Goal: Information Seeking & Learning: Find specific fact

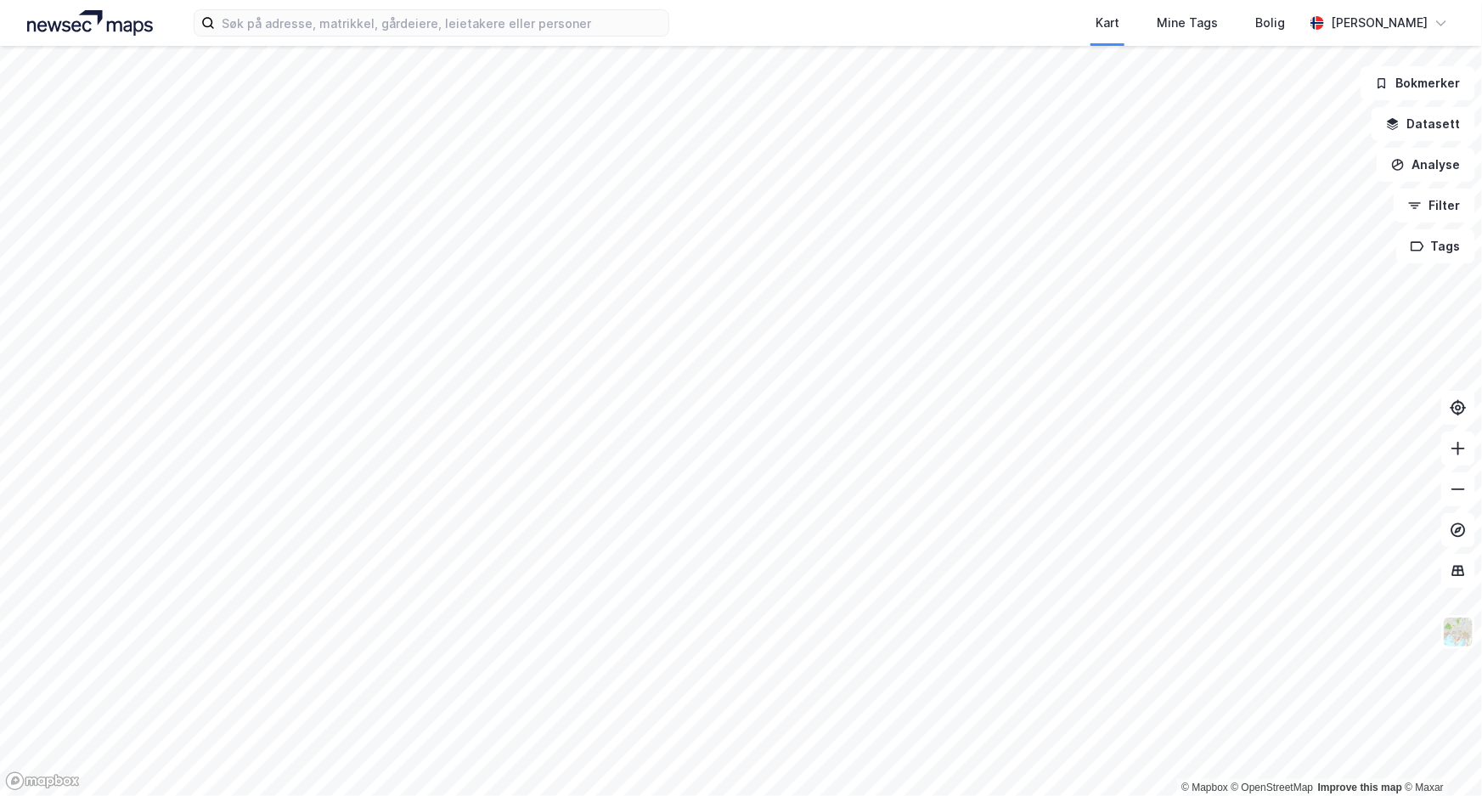
click at [589, 795] on html "Kart Mine Tags Bolig [PERSON_NAME] © Mapbox © OpenStreetMap Improve this map © …" at bounding box center [741, 398] width 1482 height 796
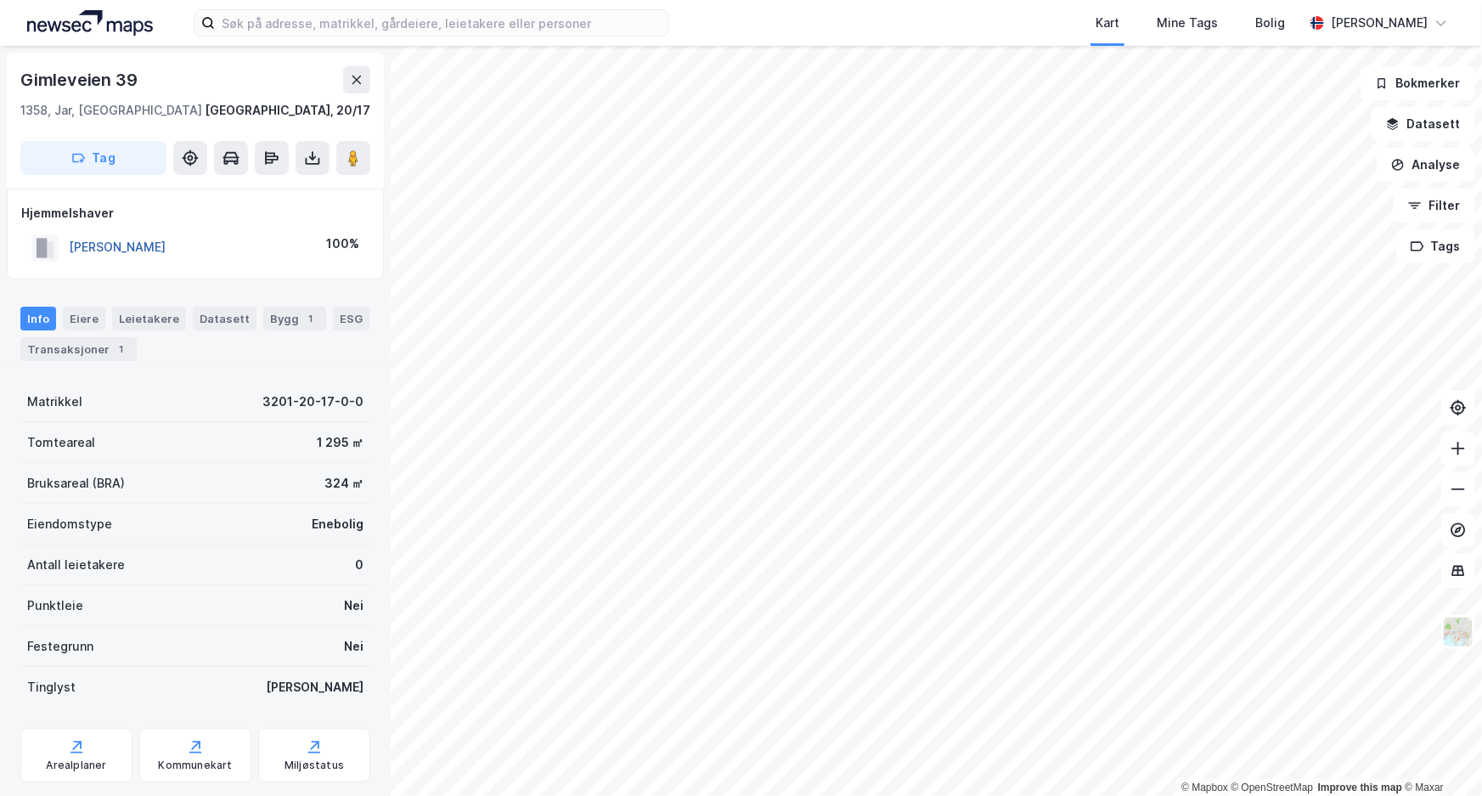
click at [0, 0] on button "[PERSON_NAME]" at bounding box center [0, 0] width 0 height 0
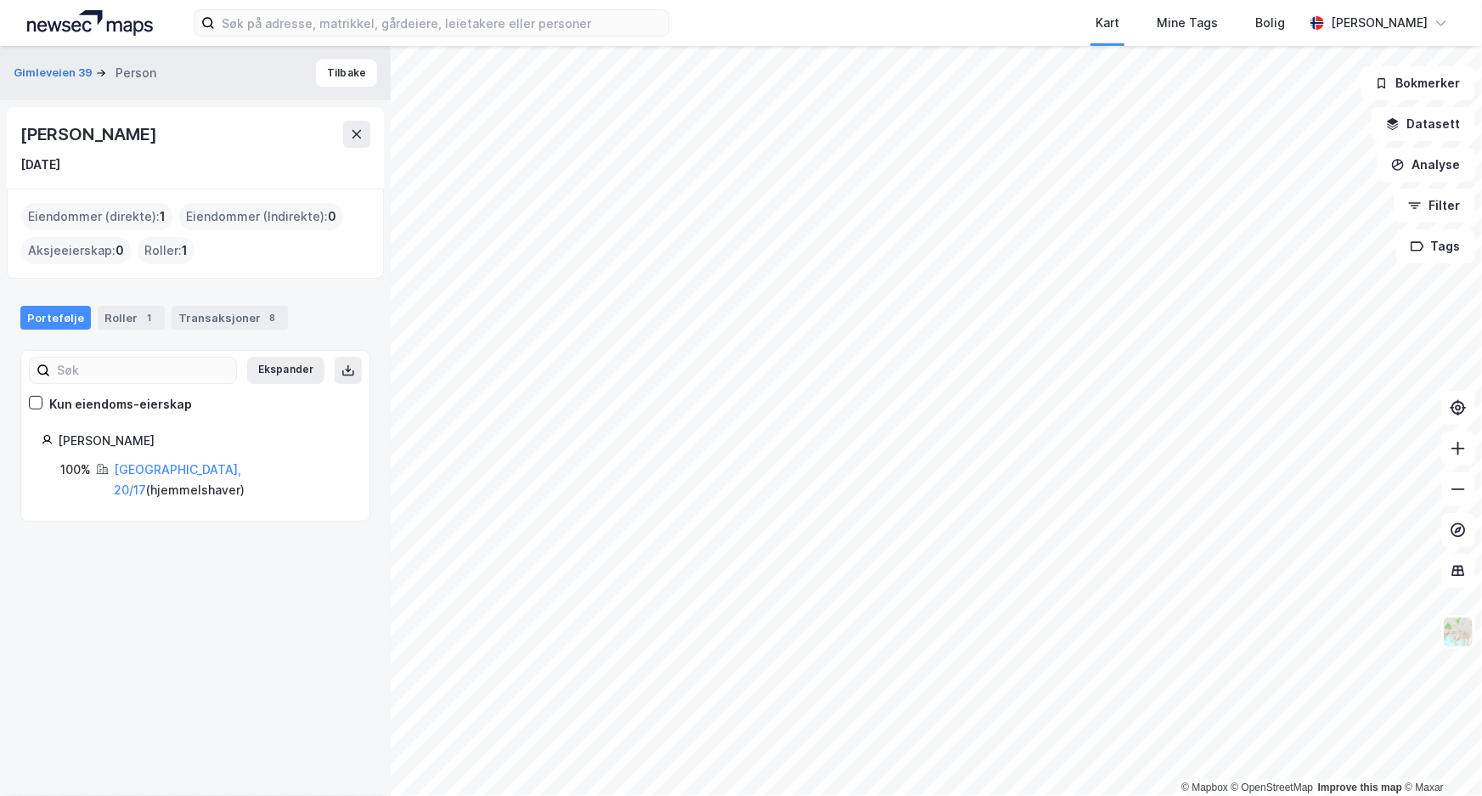
click at [173, 500] on div "Ekspander Kun eiendoms-eierskap [PERSON_NAME] 100% [GEOGRAPHIC_DATA], 20/17 ( h…" at bounding box center [195, 436] width 350 height 172
click at [205, 329] on div "Transaksjoner 8" at bounding box center [230, 318] width 116 height 24
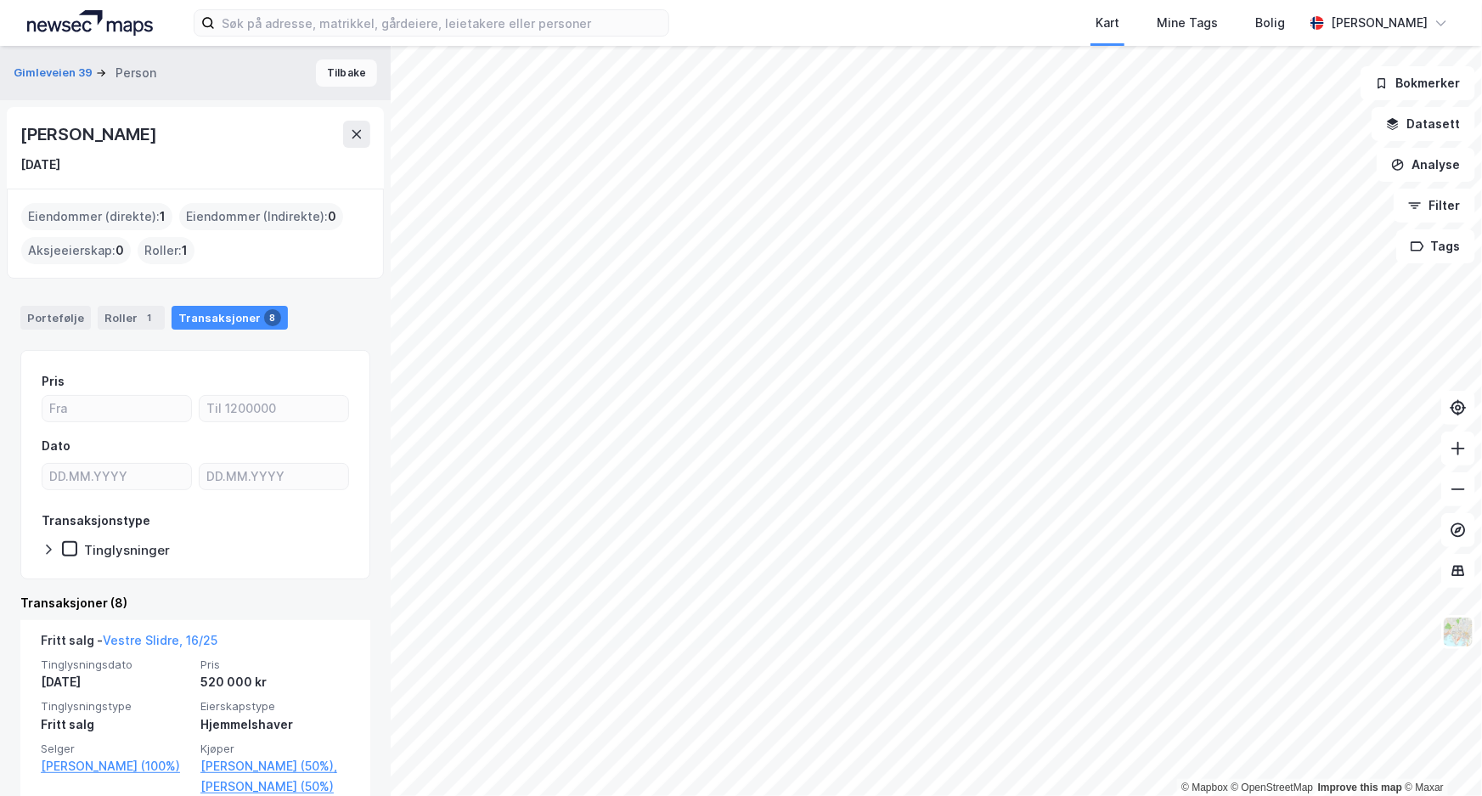
click at [340, 66] on button "Tilbake" at bounding box center [346, 72] width 61 height 27
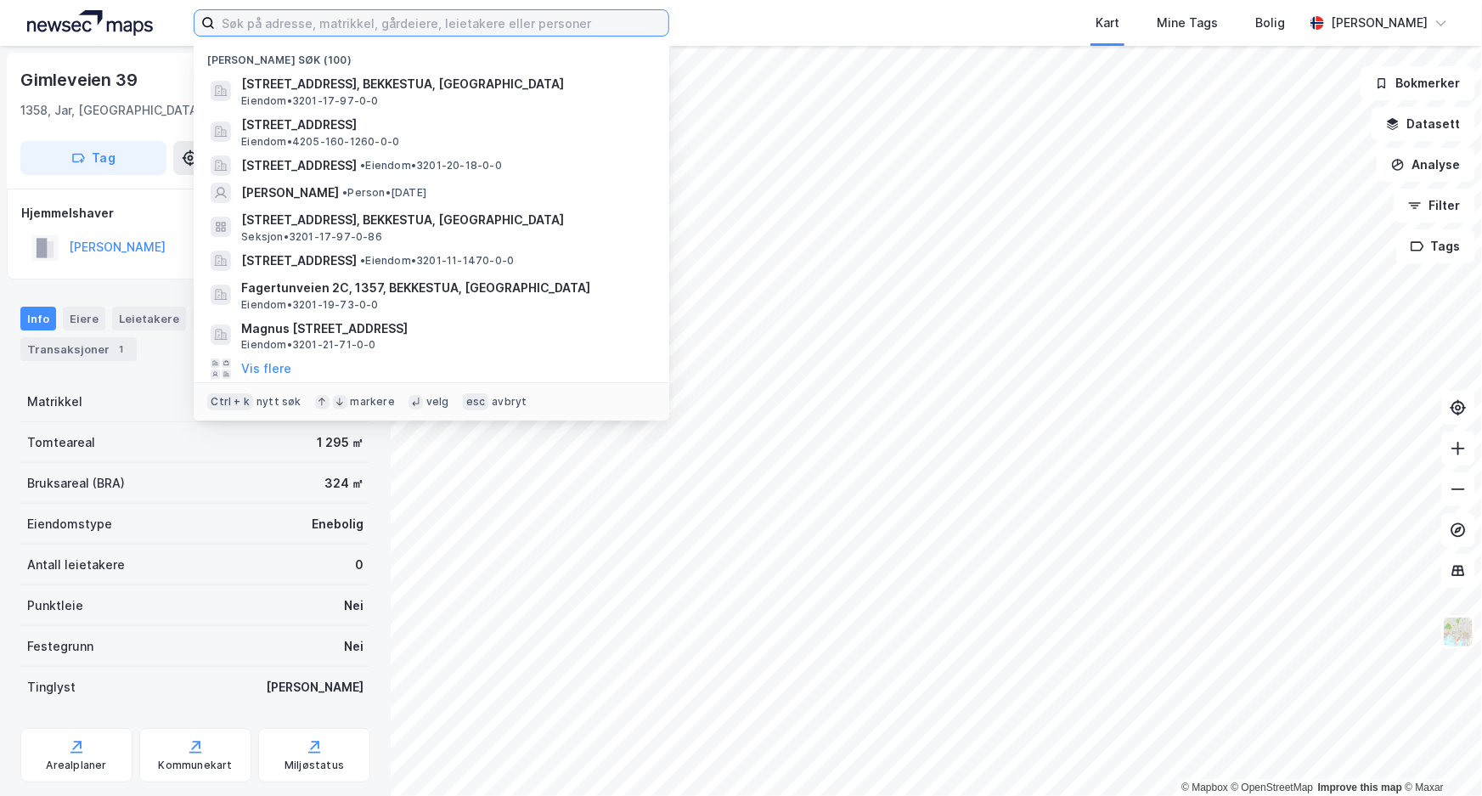
click at [433, 15] on input at bounding box center [441, 22] width 453 height 25
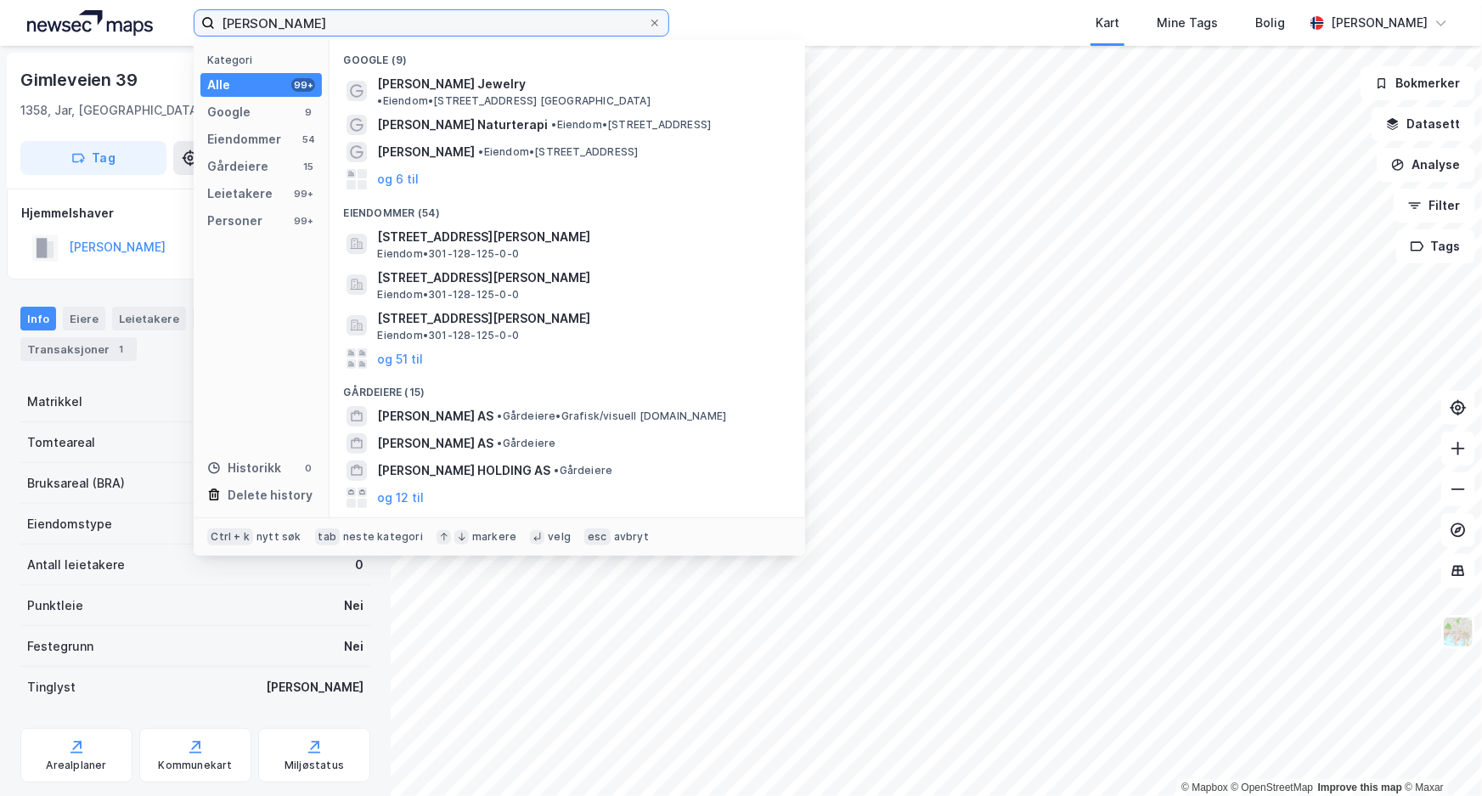
type input "[PERSON_NAME]"
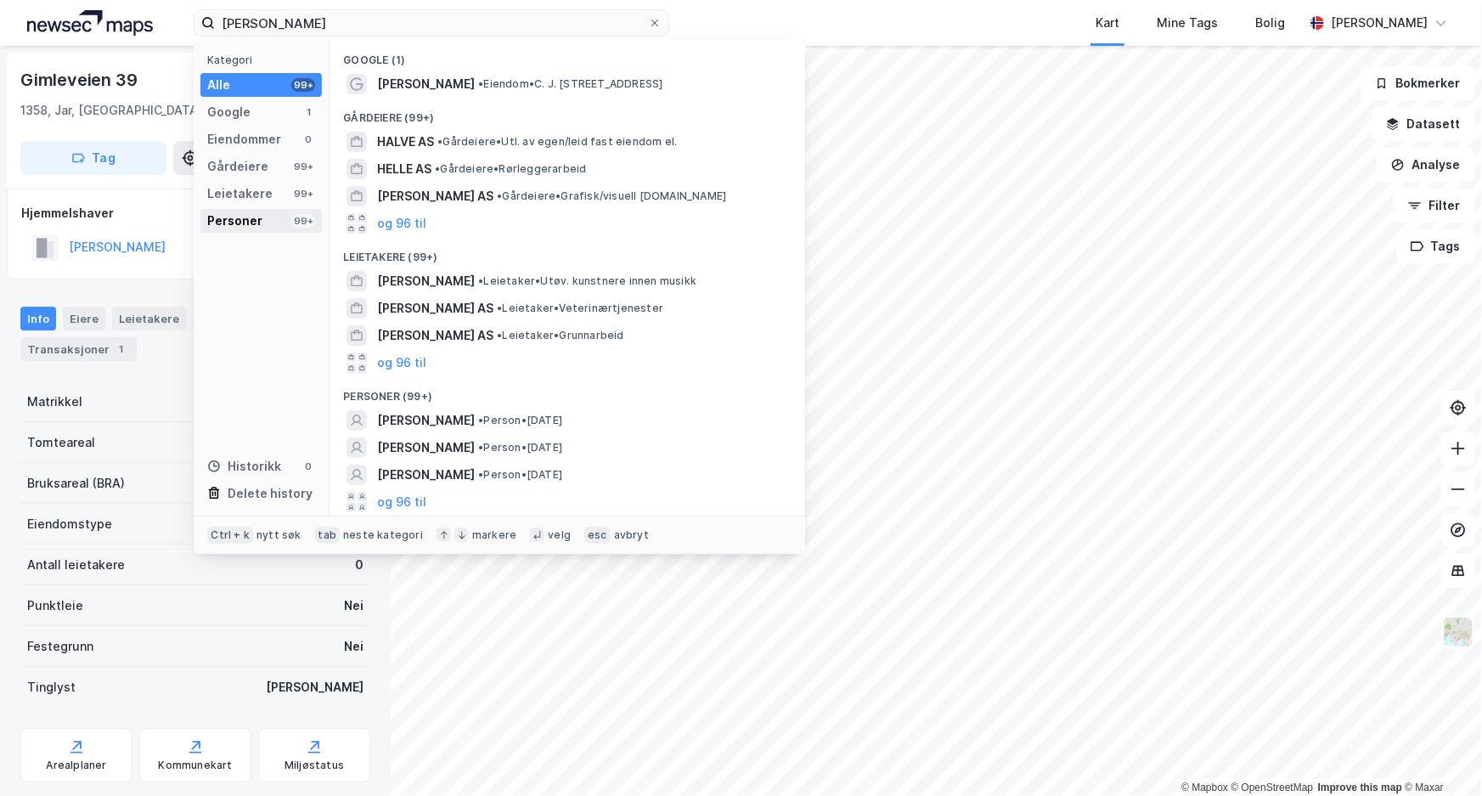
click at [222, 219] on div "Personer" at bounding box center [234, 221] width 55 height 20
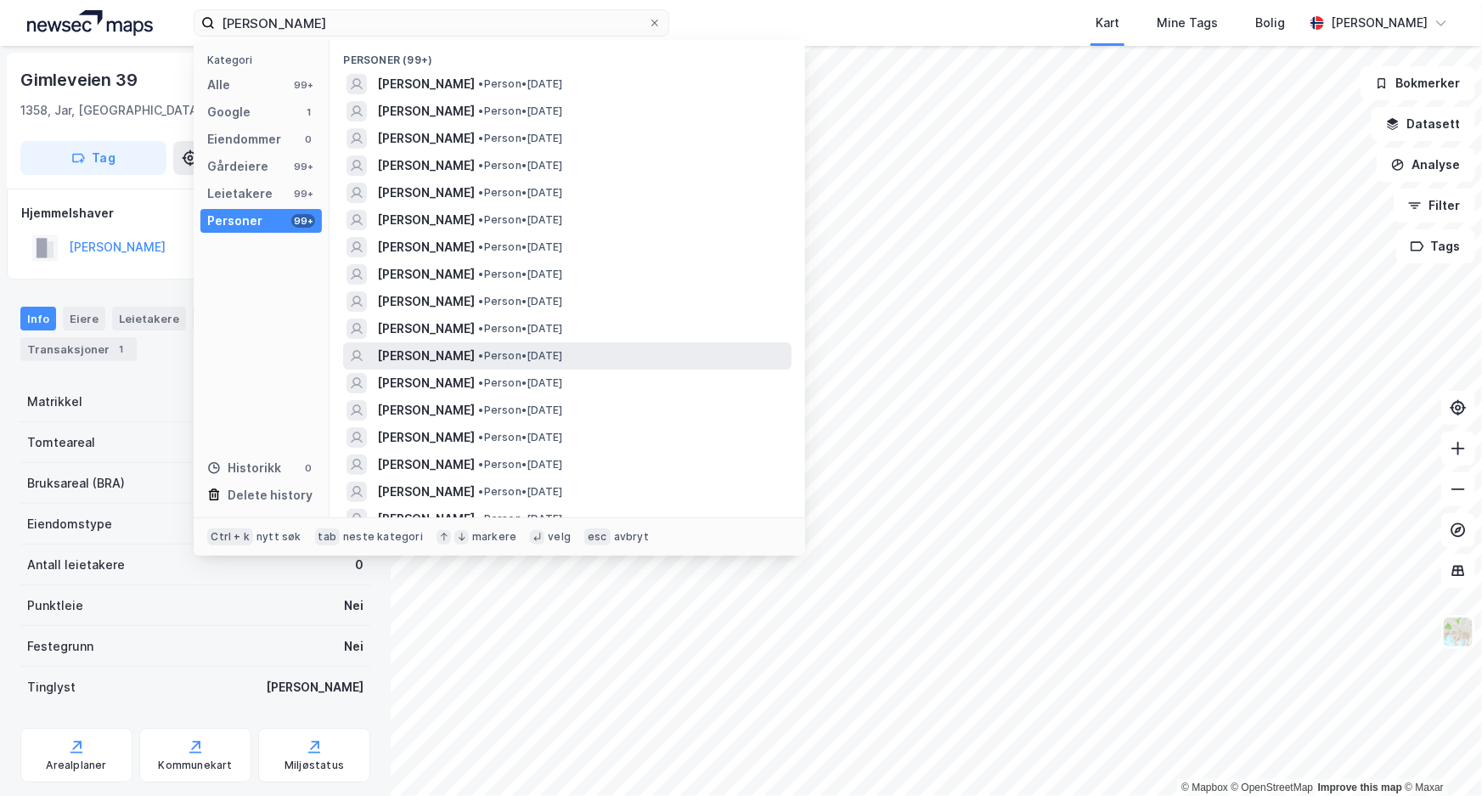
click at [461, 349] on span "[PERSON_NAME]" at bounding box center [426, 356] width 98 height 20
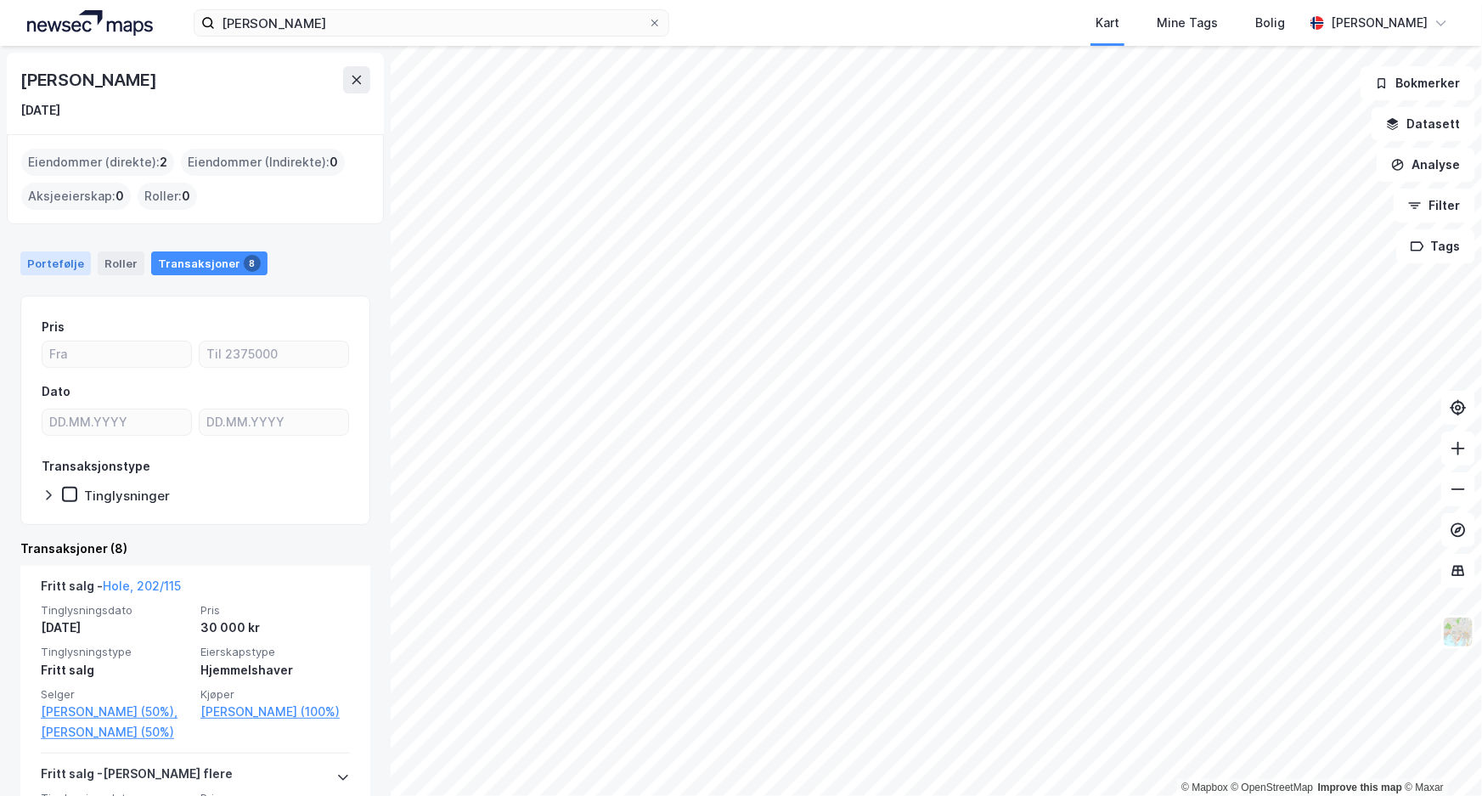
click at [50, 264] on div "Portefølje" at bounding box center [55, 263] width 70 height 24
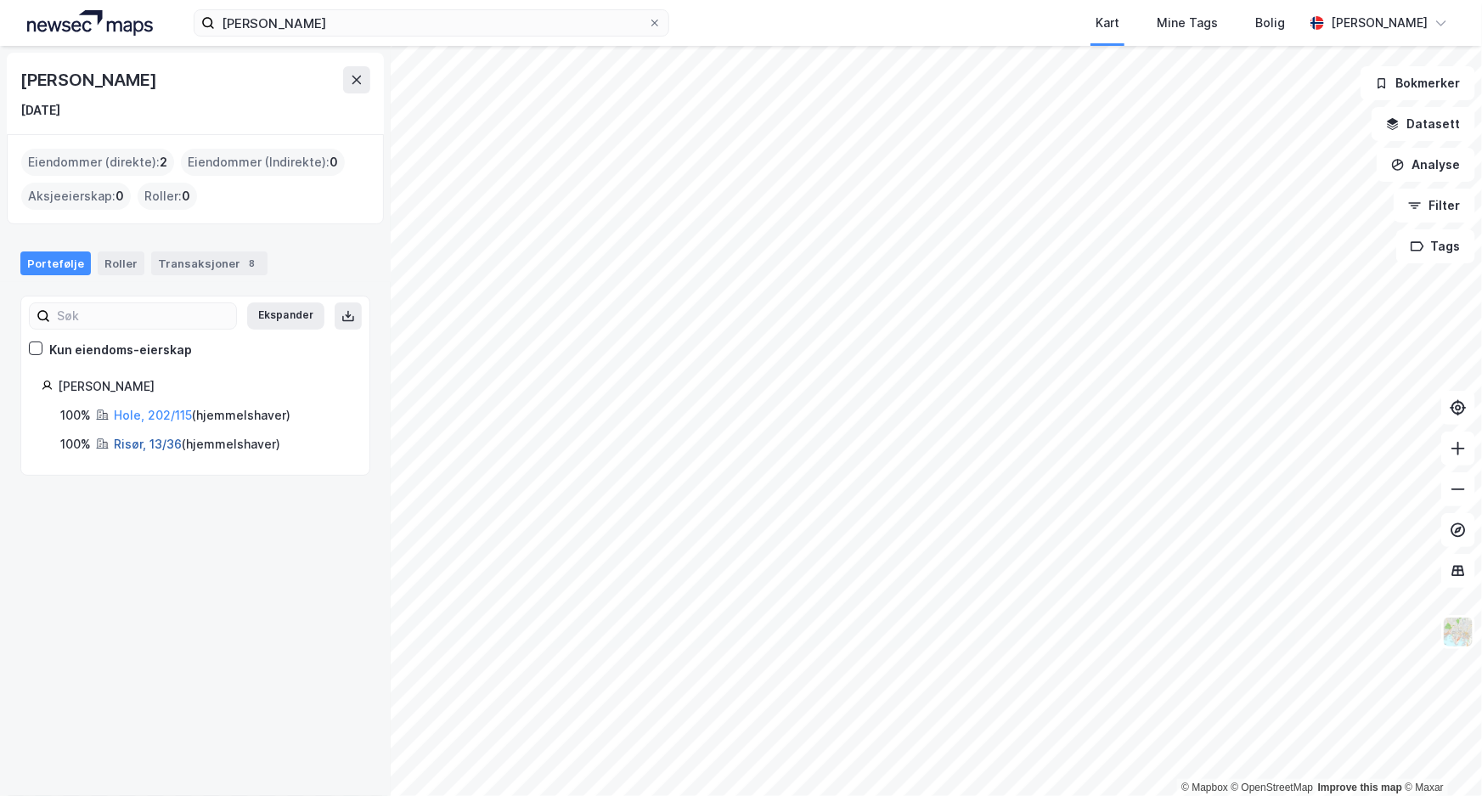
click at [127, 439] on link "Risør, 13/36" at bounding box center [148, 443] width 68 height 14
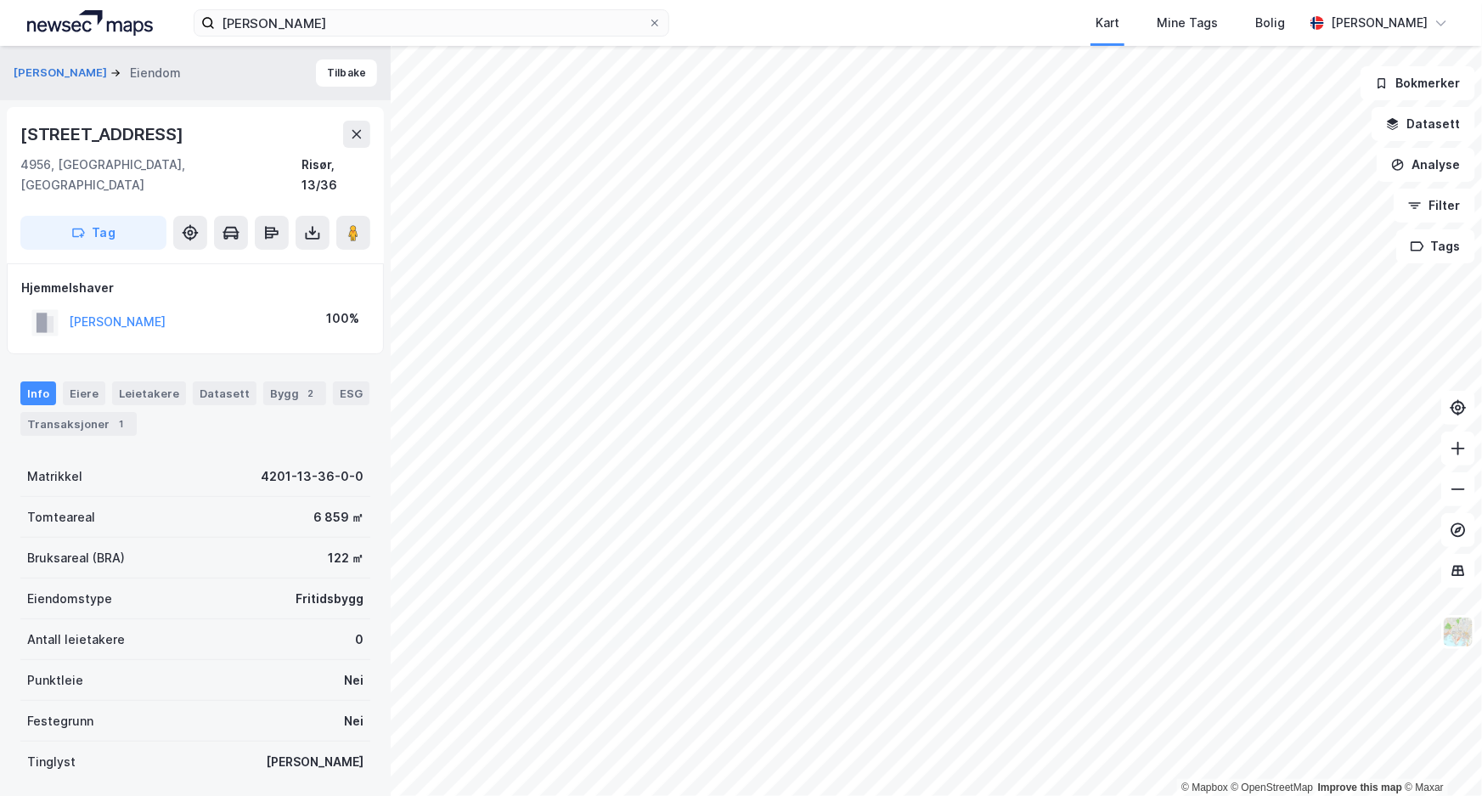
click at [1160, 795] on html "[PERSON_NAME] Kart Mine Tags Bolig [PERSON_NAME] © Mapbox © OpenStreetMap Impro…" at bounding box center [741, 398] width 1482 height 796
click at [353, 224] on image at bounding box center [353, 232] width 10 height 17
